Goal: Contribute content: Contribute content

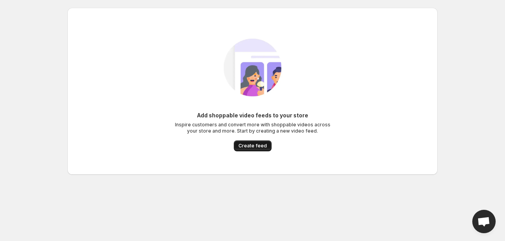
click at [249, 146] on span "Create feed" at bounding box center [253, 146] width 28 height 6
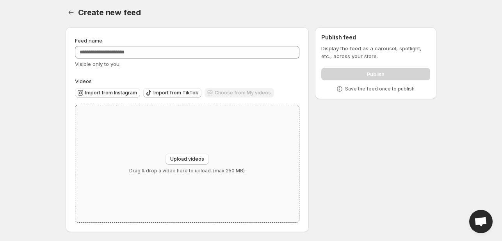
scroll to position [3, 0]
click at [209, 135] on div "Upload videos Drag & drop a video here to upload. (max 250 MB)" at bounding box center [186, 163] width 223 height 117
type input "**********"
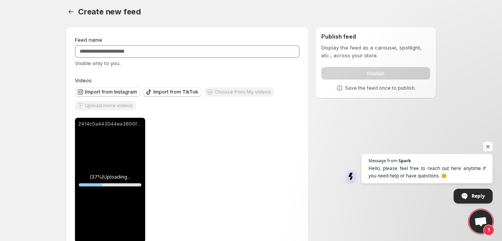
click at [485, 144] on span "Open chat" at bounding box center [488, 147] width 10 height 10
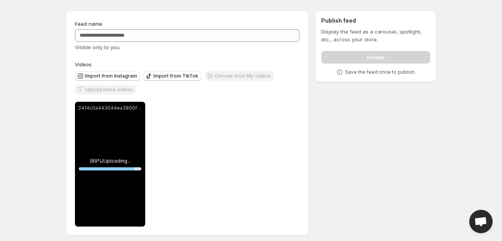
scroll to position [24, 0]
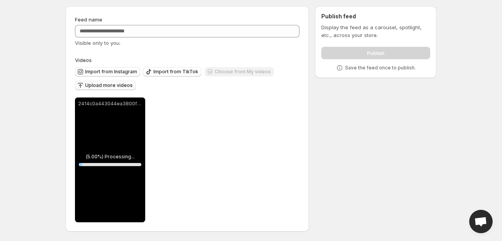
click at [115, 87] on span "Upload more videos" at bounding box center [109, 85] width 48 height 6
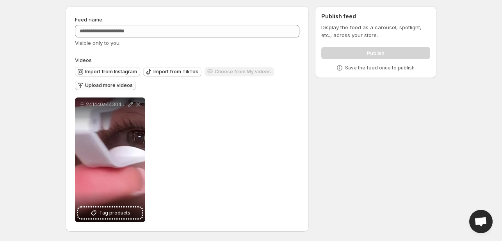
click at [104, 87] on span "Upload more videos" at bounding box center [109, 85] width 48 height 6
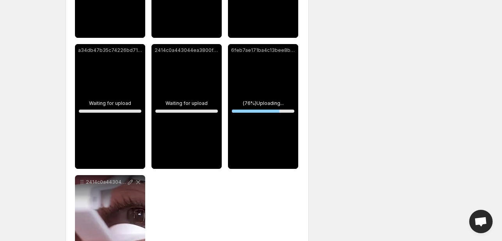
scroll to position [286, 0]
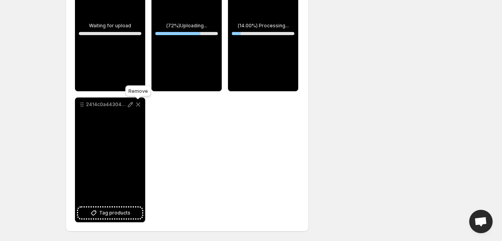
click at [138, 106] on icon at bounding box center [138, 105] width 8 height 8
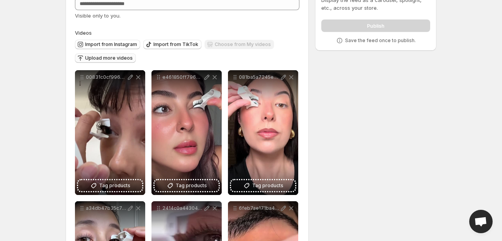
scroll to position [38, 0]
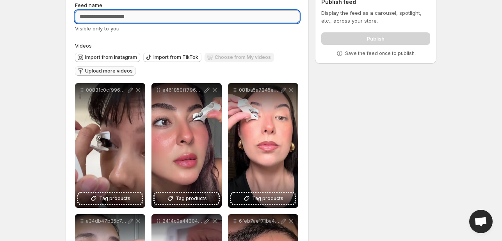
click at [128, 17] on input "Feed name" at bounding box center [187, 17] width 224 height 12
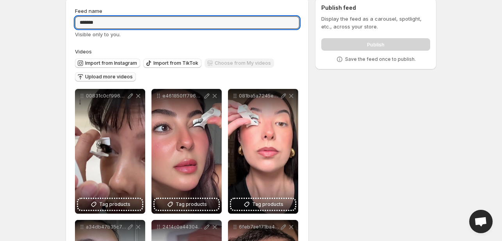
scroll to position [78, 0]
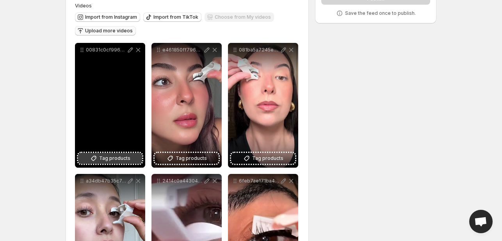
type input "*******"
click at [113, 158] on span "Tag products" at bounding box center [114, 158] width 31 height 8
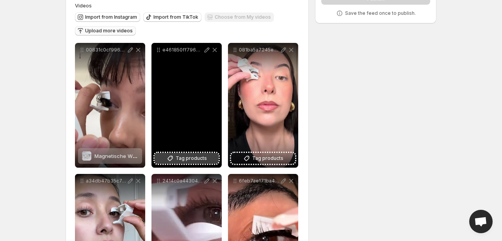
click at [193, 160] on span "Tag products" at bounding box center [191, 158] width 31 height 8
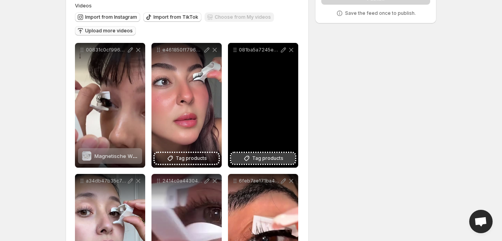
click at [270, 160] on span "Tag products" at bounding box center [267, 158] width 31 height 8
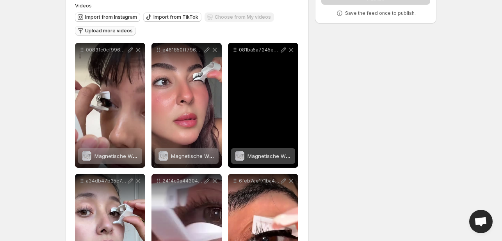
click at [260, 156] on span "Magnetische Wimpern" at bounding box center [274, 156] width 55 height 6
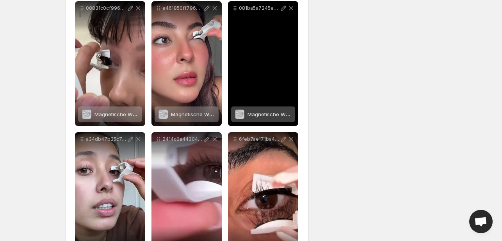
scroll to position [155, 0]
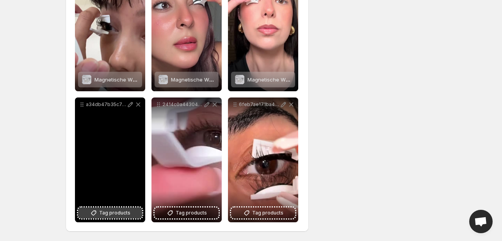
click at [112, 211] on span "Tag products" at bounding box center [114, 213] width 31 height 8
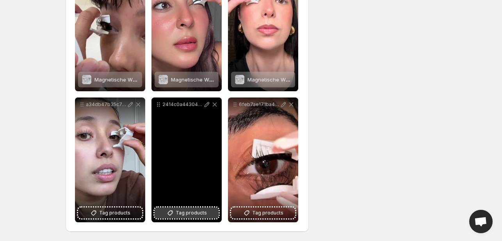
click at [191, 215] on span "Tag products" at bounding box center [191, 213] width 31 height 8
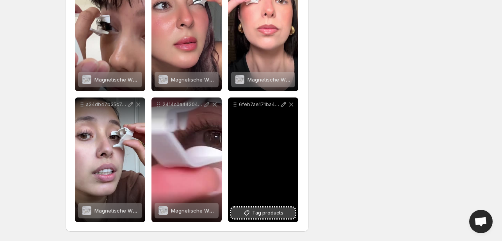
click at [250, 215] on icon at bounding box center [247, 213] width 8 height 8
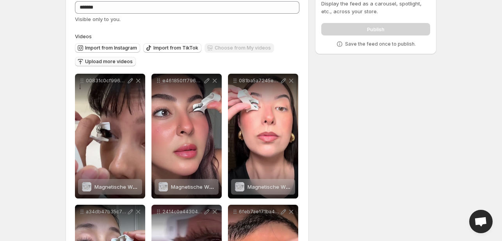
scroll to position [0, 0]
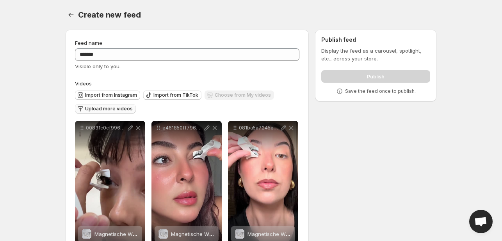
click at [374, 76] on div "Publish" at bounding box center [375, 75] width 109 height 16
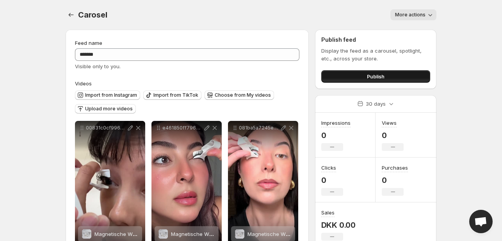
click at [379, 79] on span "Publish" at bounding box center [376, 77] width 18 height 8
click at [401, 72] on button "Publish" at bounding box center [375, 76] width 109 height 12
